Goal: Task Accomplishment & Management: Manage account settings

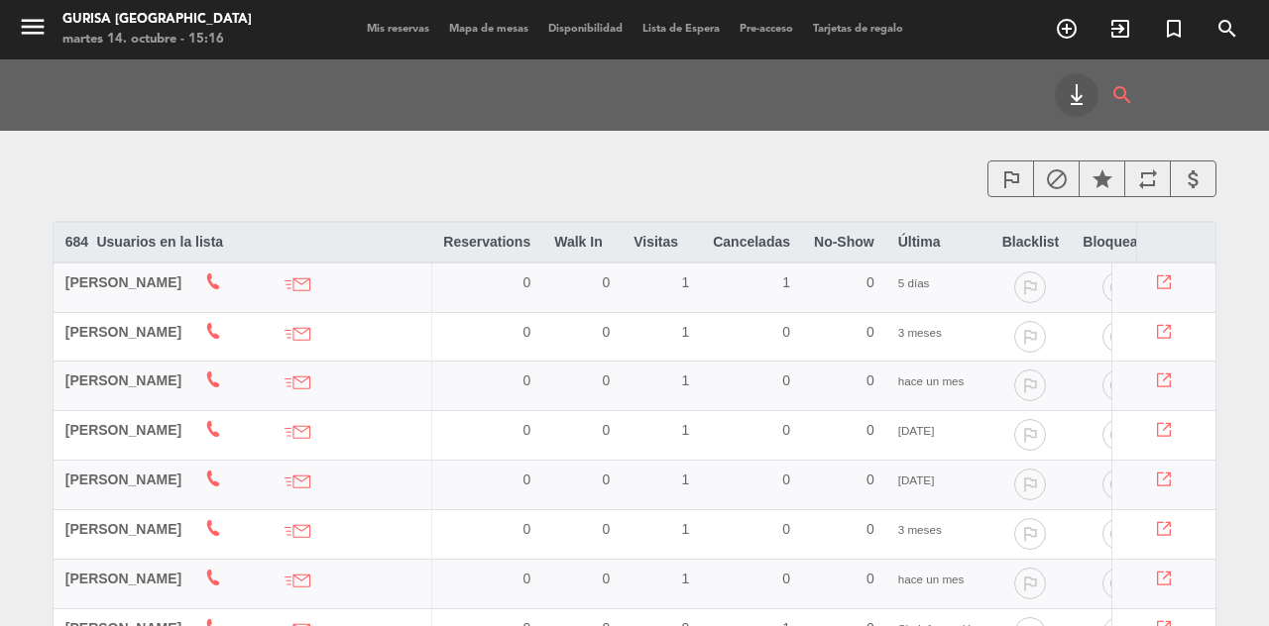
click at [1129, 105] on icon "search" at bounding box center [1122, 95] width 24 height 44
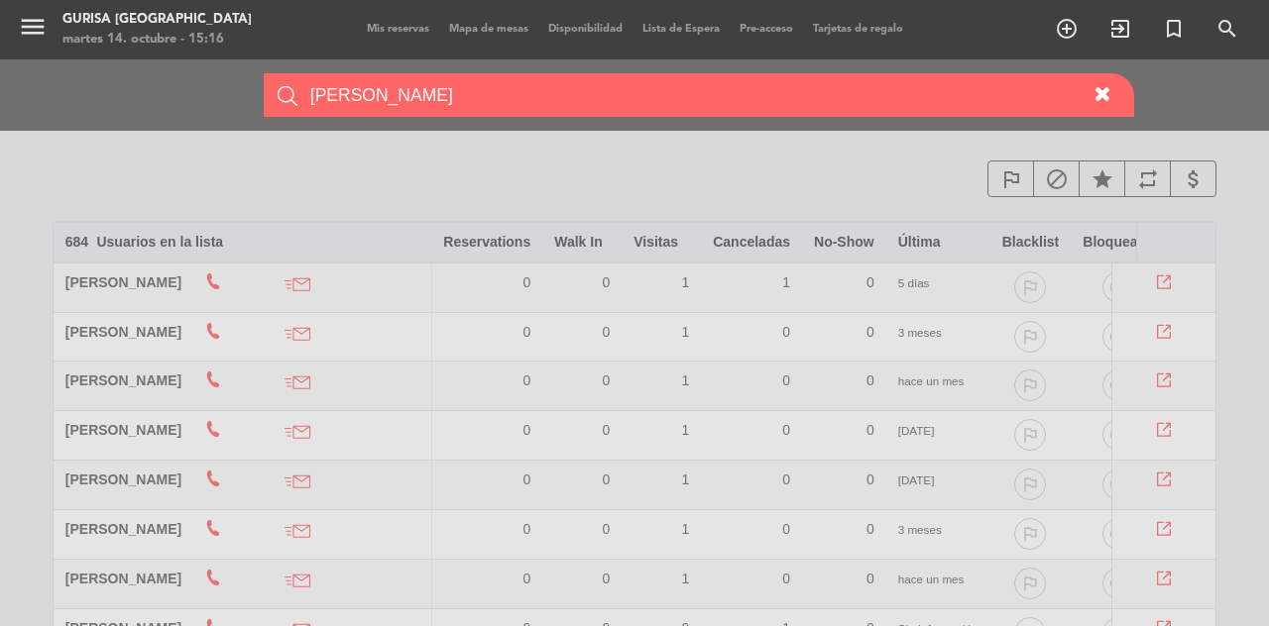
type input "[PERSON_NAME]"
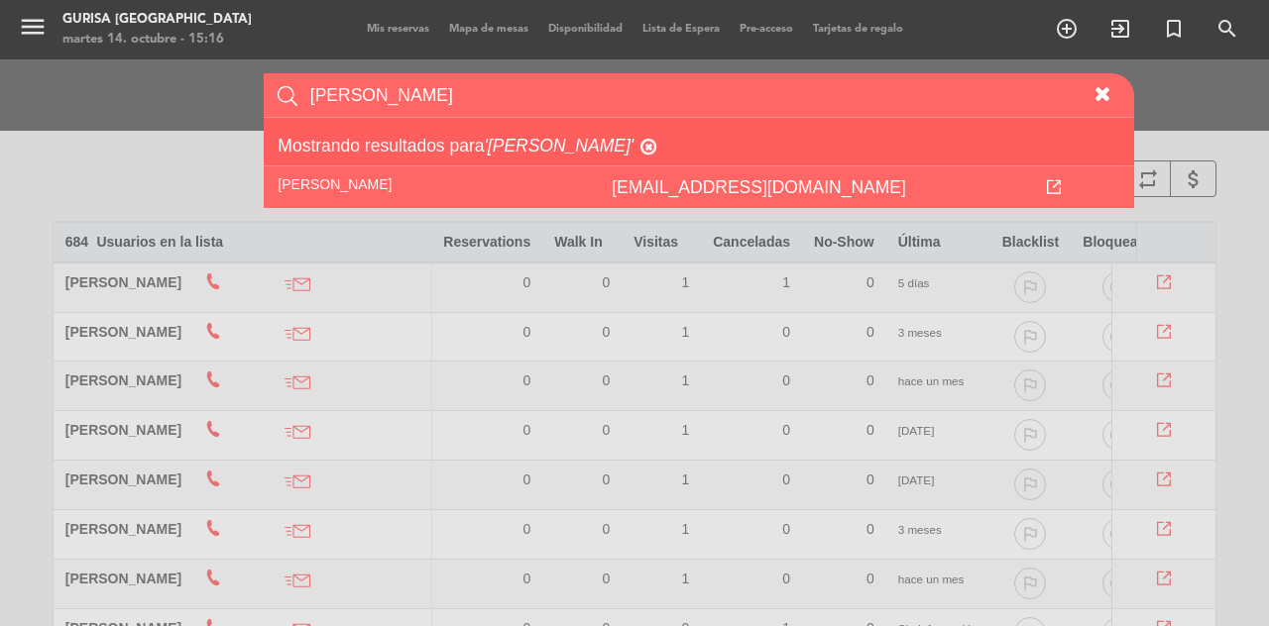
click at [1060, 186] on icon at bounding box center [1054, 187] width 14 height 14
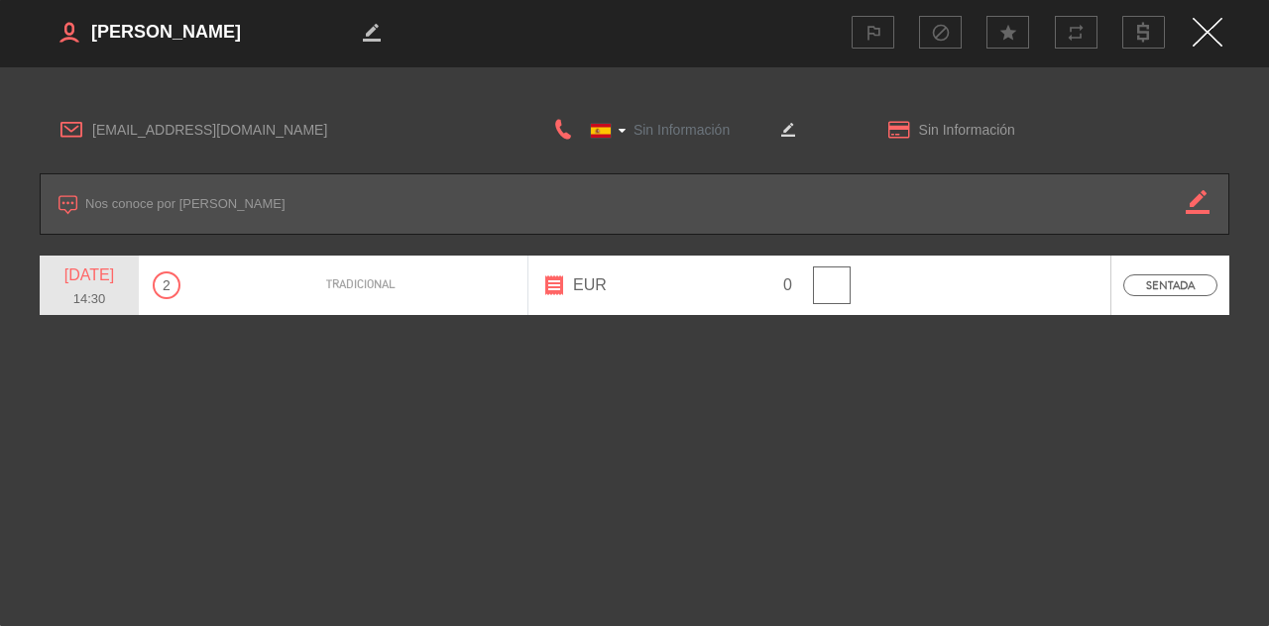
type input "[PHONE_NUMBER]"
click at [1201, 216] on button "border_color" at bounding box center [1194, 203] width 19 height 59
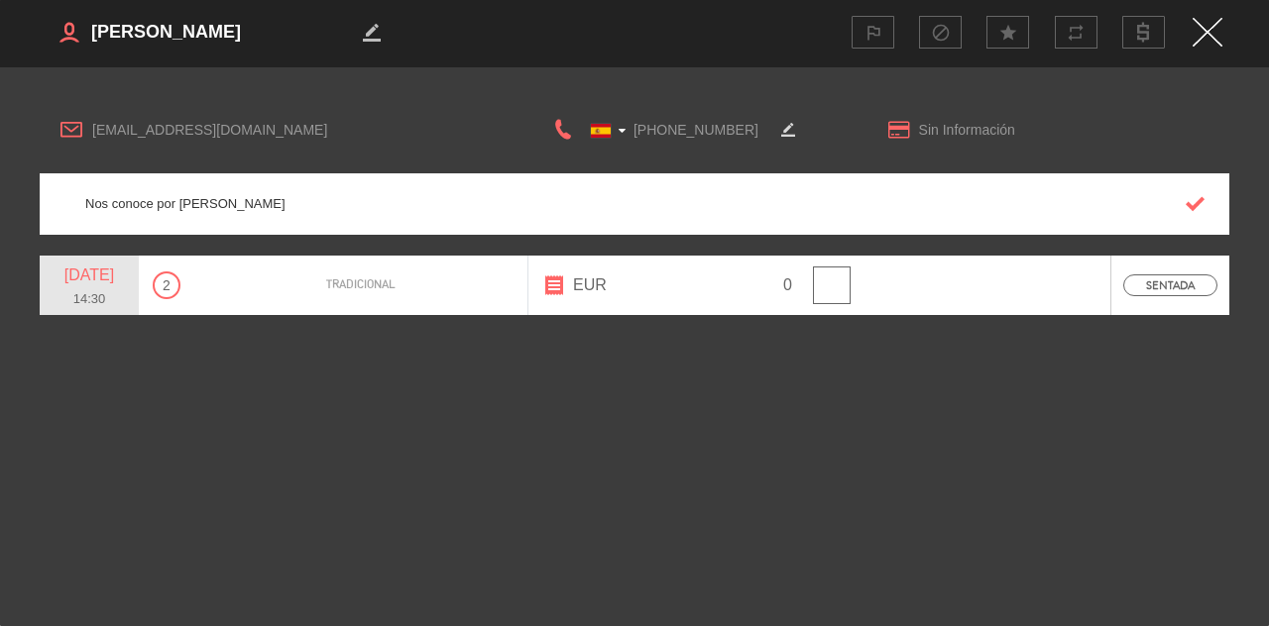
click at [739, 210] on textarea at bounding box center [635, 203] width 1100 height 59
type textarea "Nos conoce por [PERSON_NAME]. Le gusta ver la cocina o platos al cliente. Se si…"
click at [1199, 218] on button "button" at bounding box center [1194, 203] width 19 height 59
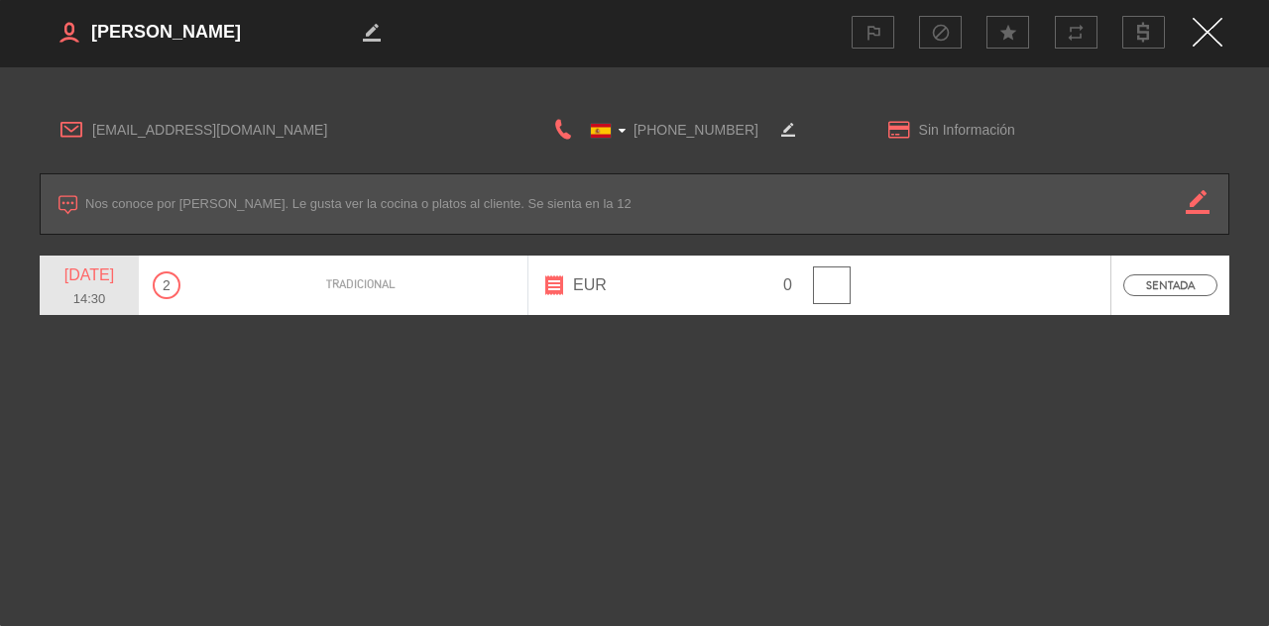
click at [1062, 473] on div "border_color outlined_flag block star repeat [EMAIL_ADDRESS][DOMAIN_NAME] [GEOG…" at bounding box center [634, 313] width 1269 height 626
click at [1213, 42] on img "Close" at bounding box center [1207, 32] width 30 height 29
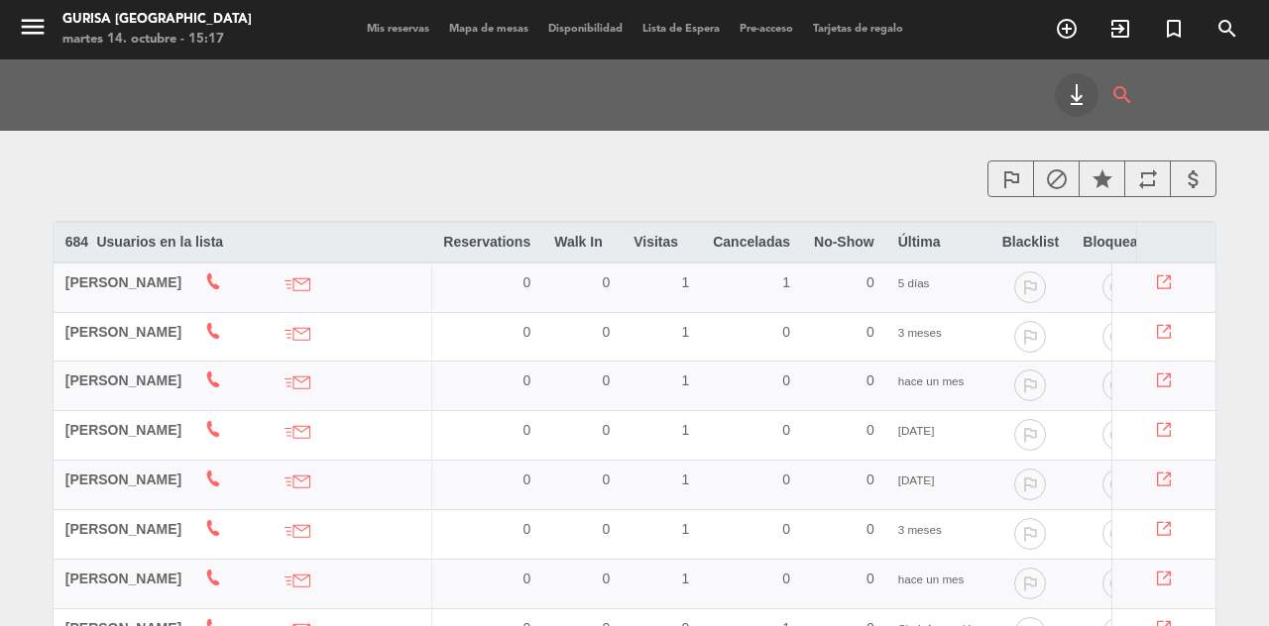
click at [1130, 103] on icon "search" at bounding box center [1122, 95] width 24 height 44
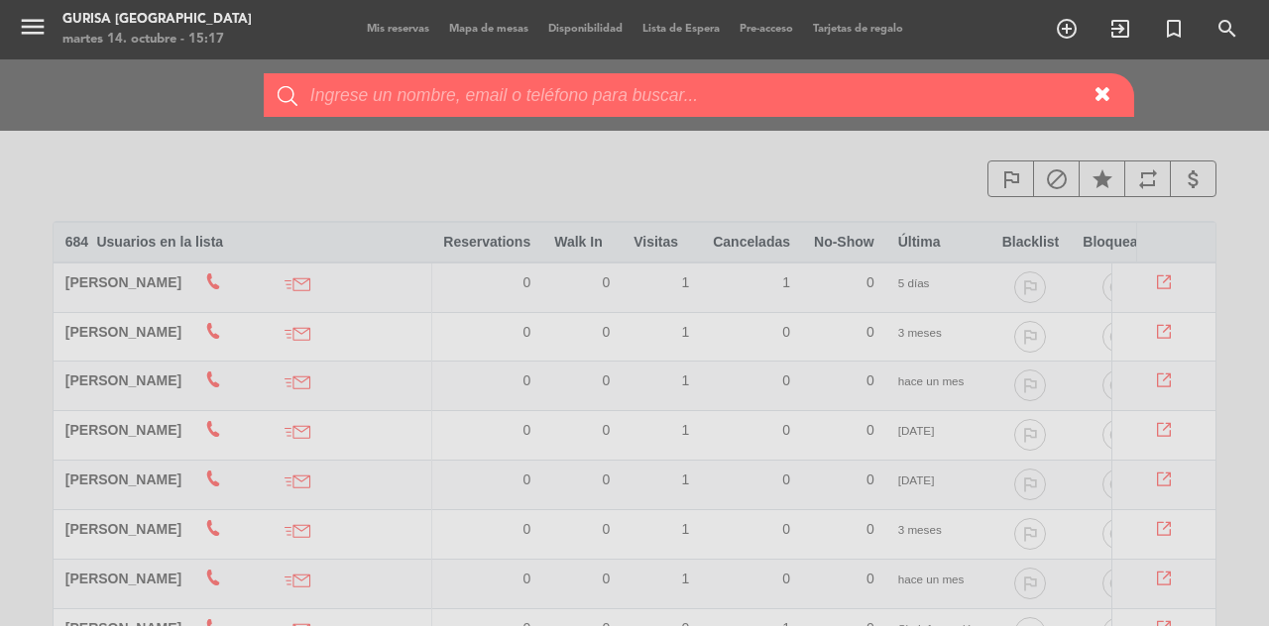
click at [795, 103] on input "text" at bounding box center [695, 95] width 775 height 44
type input "[PERSON_NAME]"
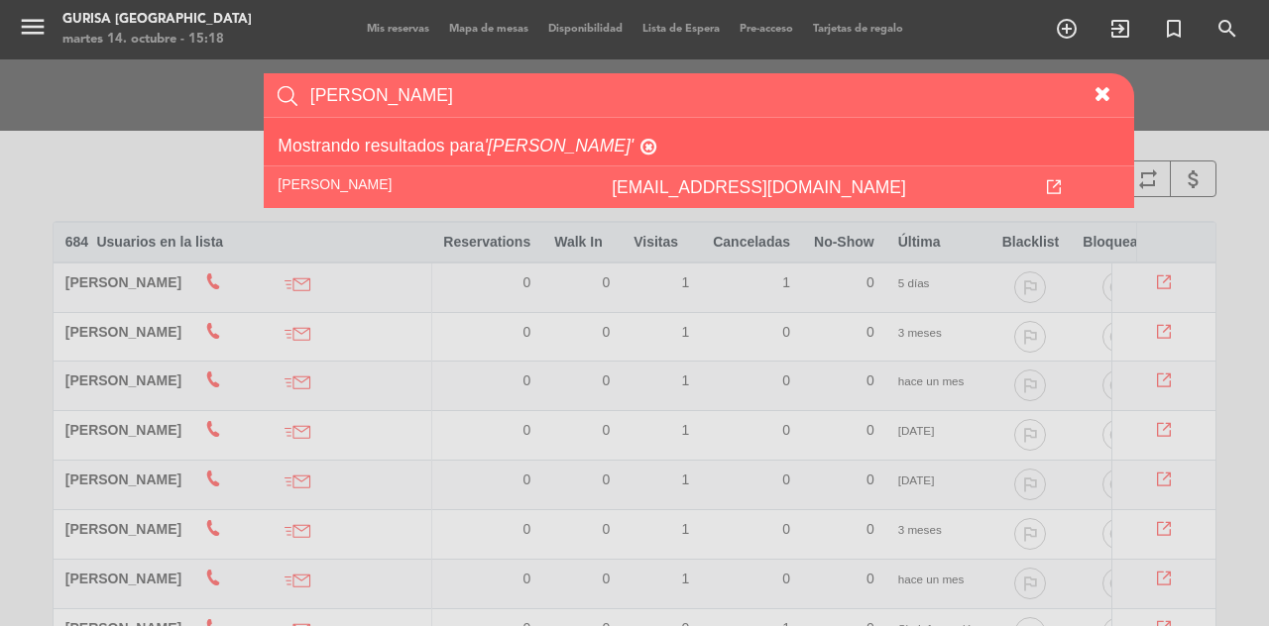
click at [1060, 187] on icon at bounding box center [1054, 187] width 14 height 14
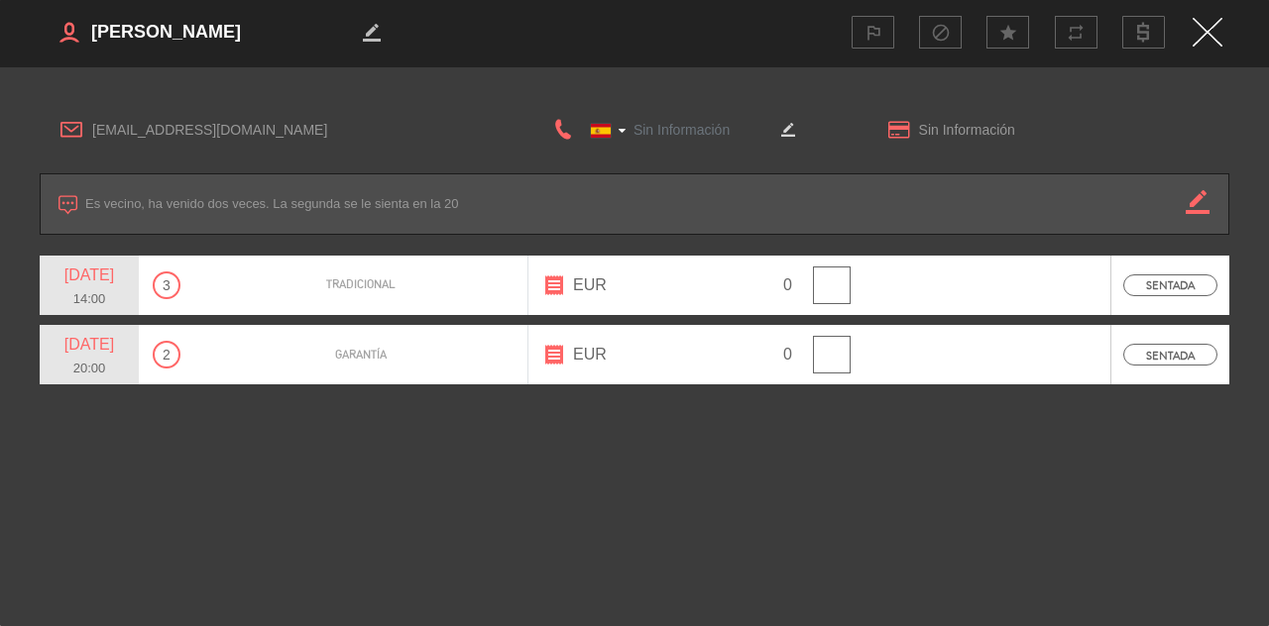
type input "[PHONE_NUMBER]"
click at [371, 25] on icon "border_color" at bounding box center [372, 33] width 16 height 16
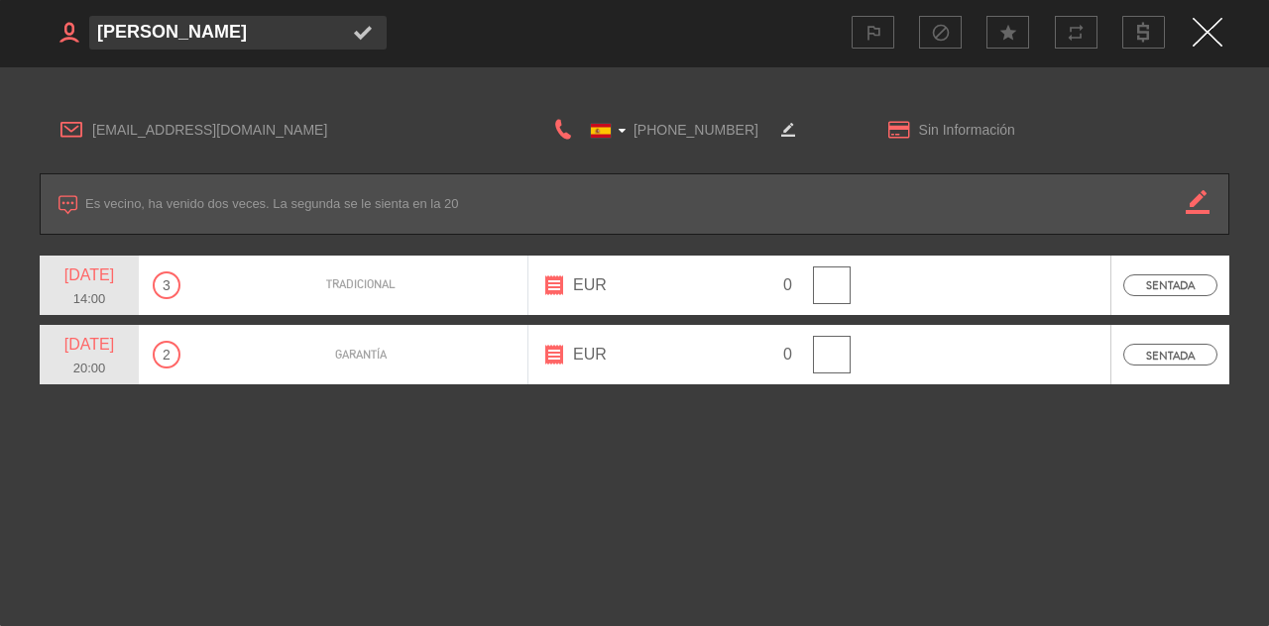
type textarea "[PERSON_NAME]"
click at [356, 28] on icon at bounding box center [363, 33] width 16 height 16
click at [1005, 505] on div "border_color outlined_flag block star repeat [EMAIL_ADDRESS][DOMAIN_NAME] [GEOG…" at bounding box center [634, 313] width 1269 height 626
click at [591, 480] on div "border_color outlined_flag block star repeat [EMAIL_ADDRESS][DOMAIN_NAME] [GEOG…" at bounding box center [634, 313] width 1269 height 626
click at [461, 541] on div "border_color outlined_flag block star repeat [EMAIL_ADDRESS][DOMAIN_NAME] [GEOG…" at bounding box center [634, 313] width 1269 height 626
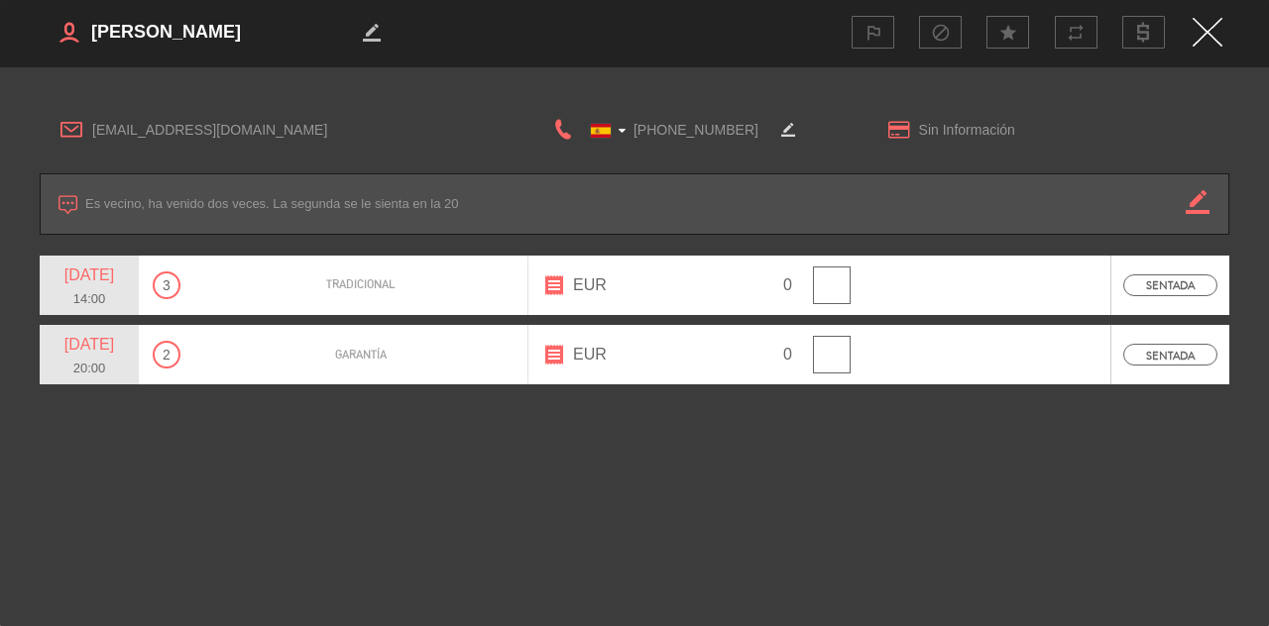
click at [1205, 39] on img "Close" at bounding box center [1207, 32] width 30 height 29
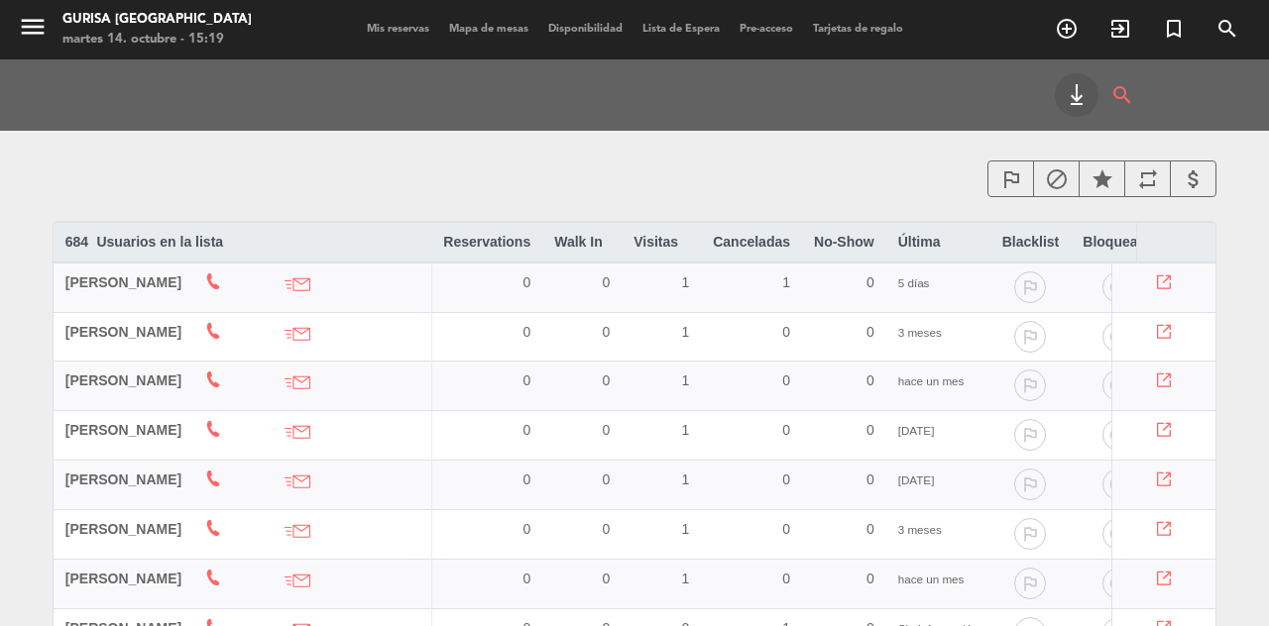
click at [460, 30] on span "Mapa de mesas" at bounding box center [488, 29] width 99 height 11
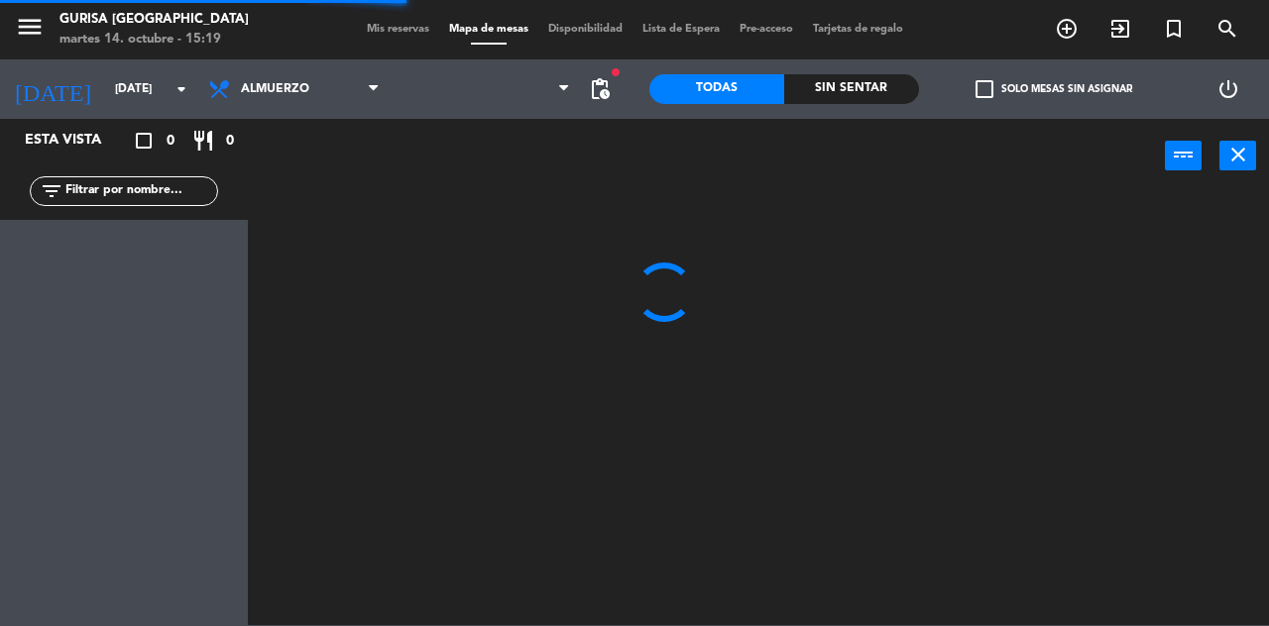
click at [375, 31] on span "Mis reservas" at bounding box center [398, 29] width 82 height 11
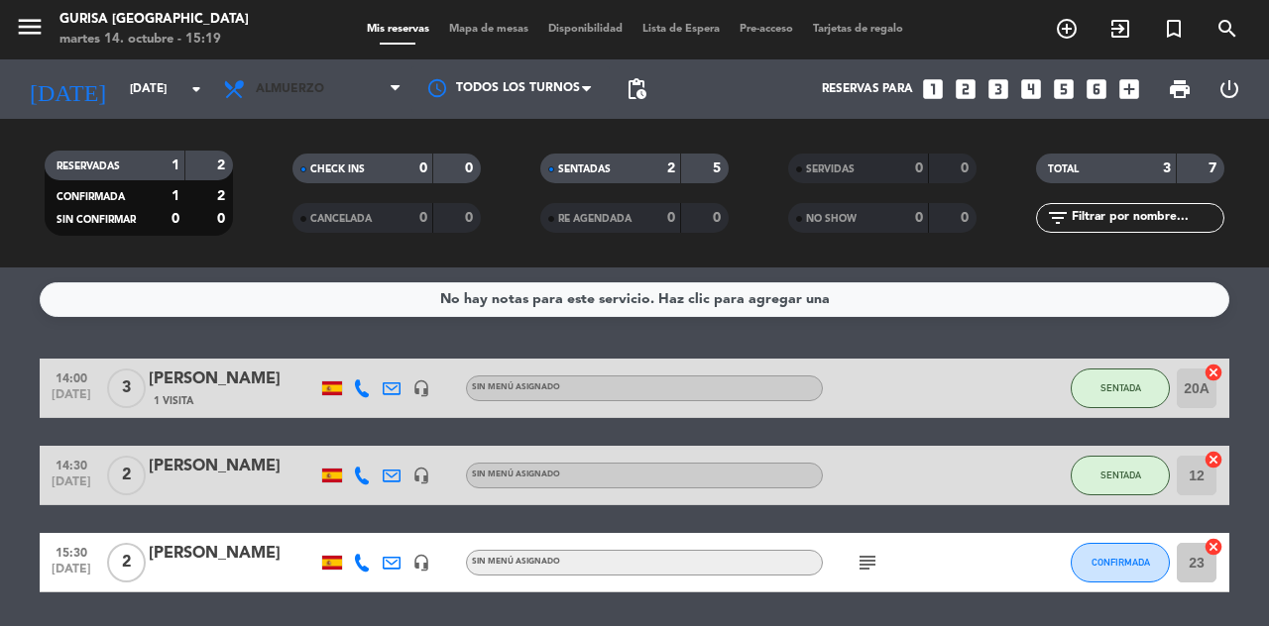
click at [250, 92] on icon at bounding box center [236, 89] width 29 height 24
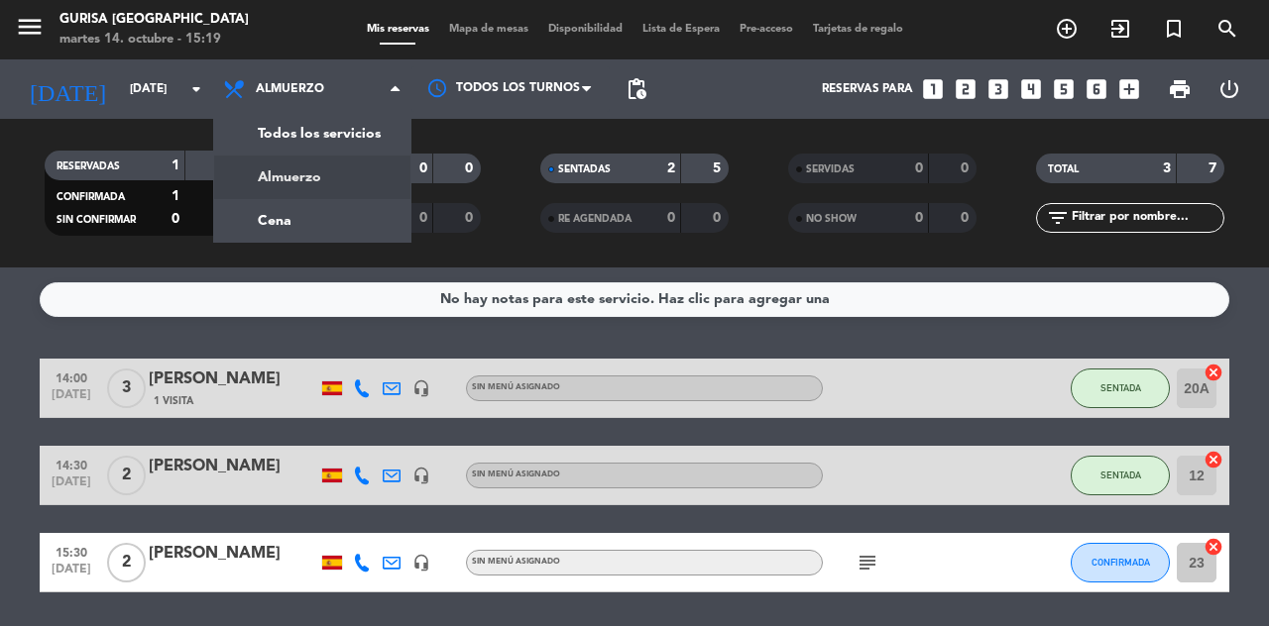
click at [255, 230] on div "menu Gurisa [GEOGRAPHIC_DATA] [DATE] 14. octubre - 15:19 Mis reservas Mapa de m…" at bounding box center [634, 134] width 1269 height 268
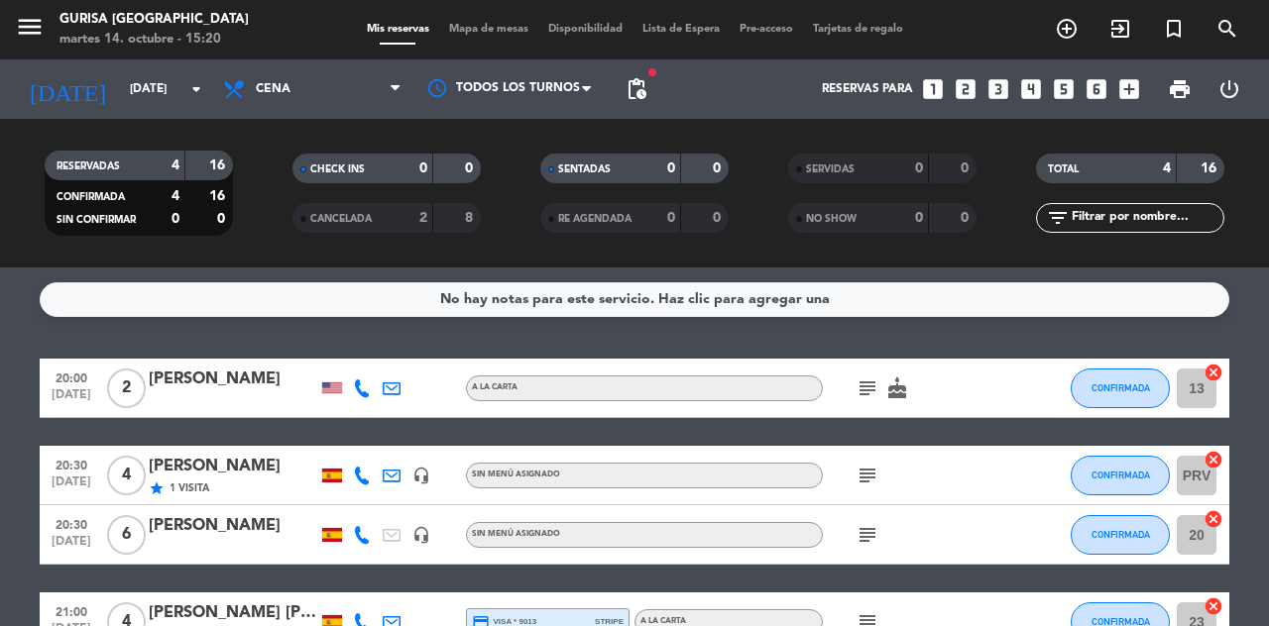
click at [896, 389] on icon "cake" at bounding box center [897, 389] width 24 height 24
click at [357, 396] on icon at bounding box center [362, 389] width 18 height 18
click at [37, 337] on div "No hay notas para este servicio. Haz clic para agregar una 20:00 [DATE] 2 [PERS…" at bounding box center [634, 447] width 1269 height 359
click at [334, 389] on div at bounding box center [332, 388] width 20 height 11
click at [389, 392] on icon at bounding box center [392, 389] width 18 height 18
